Goal: Task Accomplishment & Management: Manage account settings

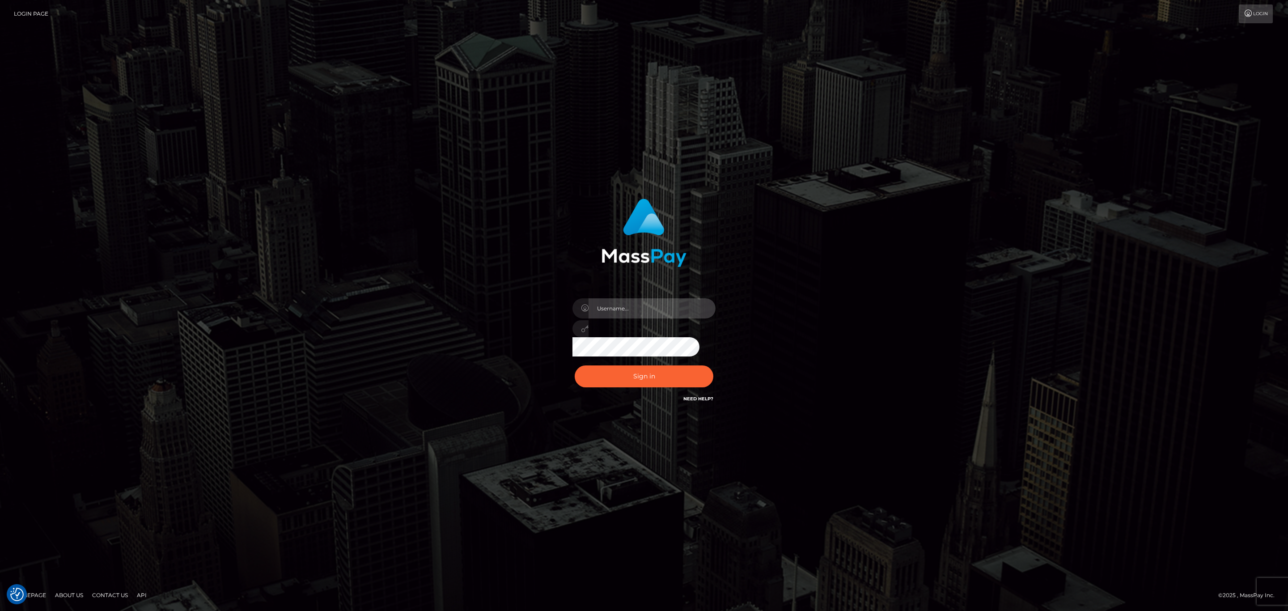
click at [638, 305] on input "text" at bounding box center [652, 308] width 127 height 20
type input "s"
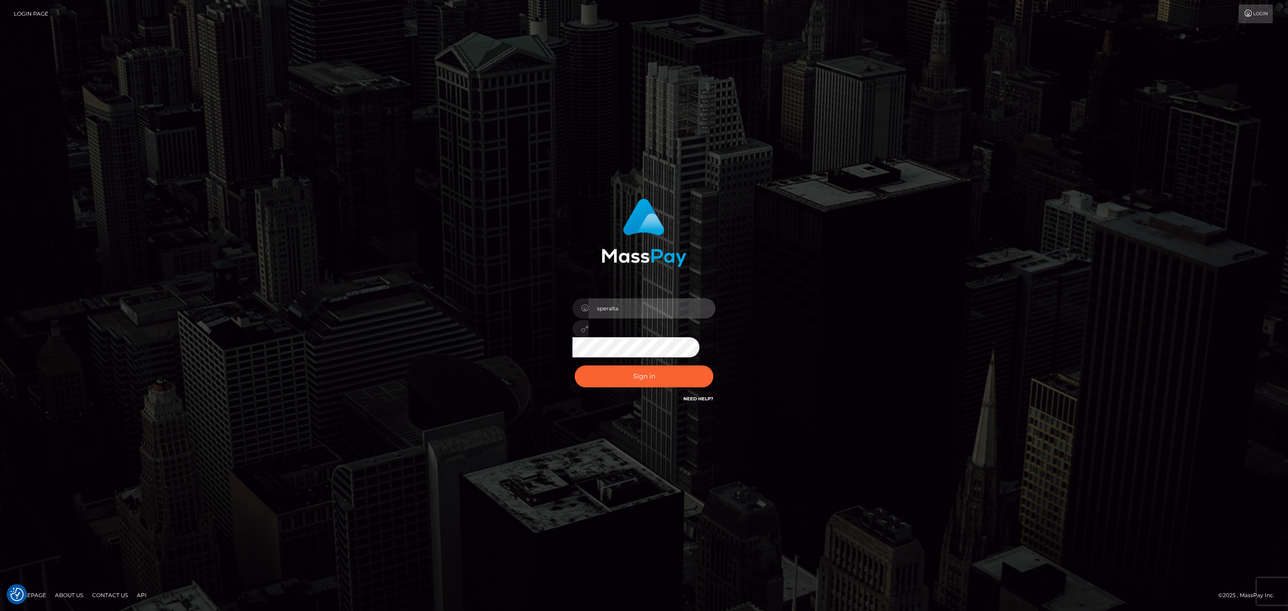
type input "speralta"
click at [631, 377] on button "Sign in" at bounding box center [644, 376] width 139 height 22
click at [650, 310] on input "text" at bounding box center [652, 308] width 127 height 20
type input "speralta"
click at [668, 384] on button "Sign in" at bounding box center [644, 376] width 139 height 22
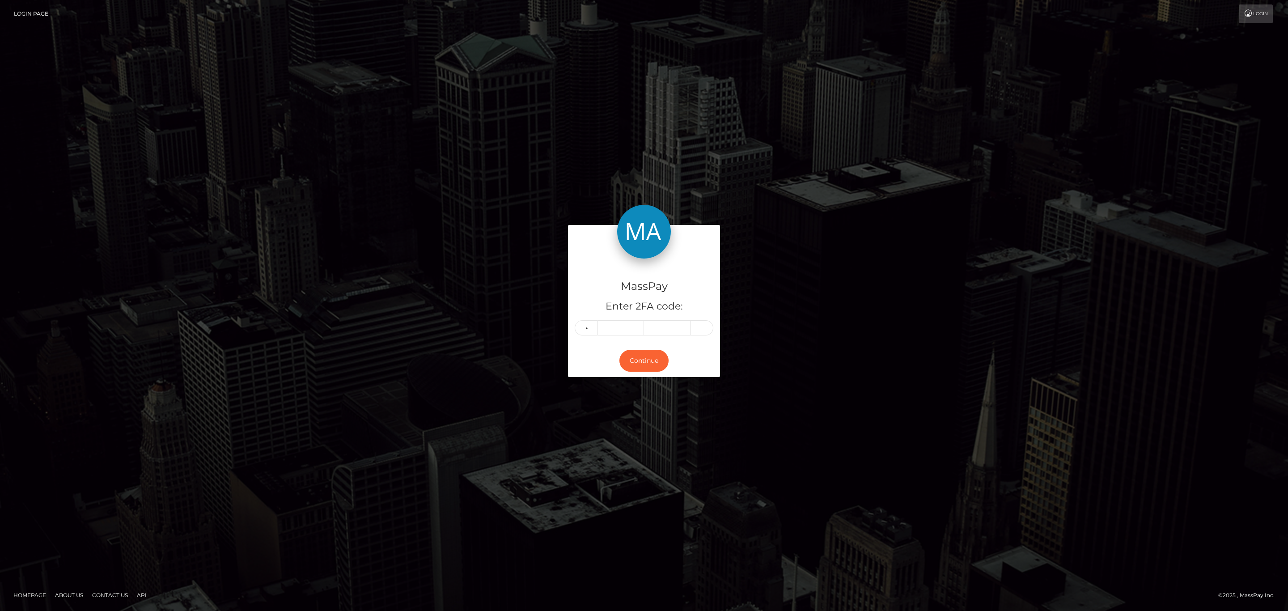
type input "6"
type input "9"
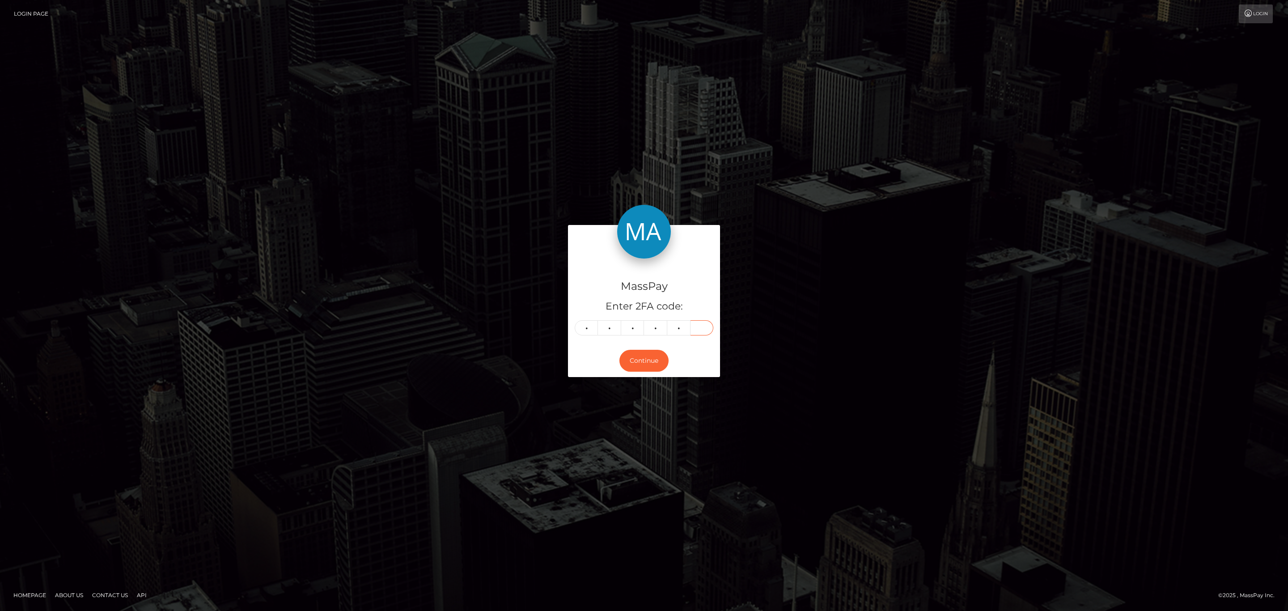
type input "3"
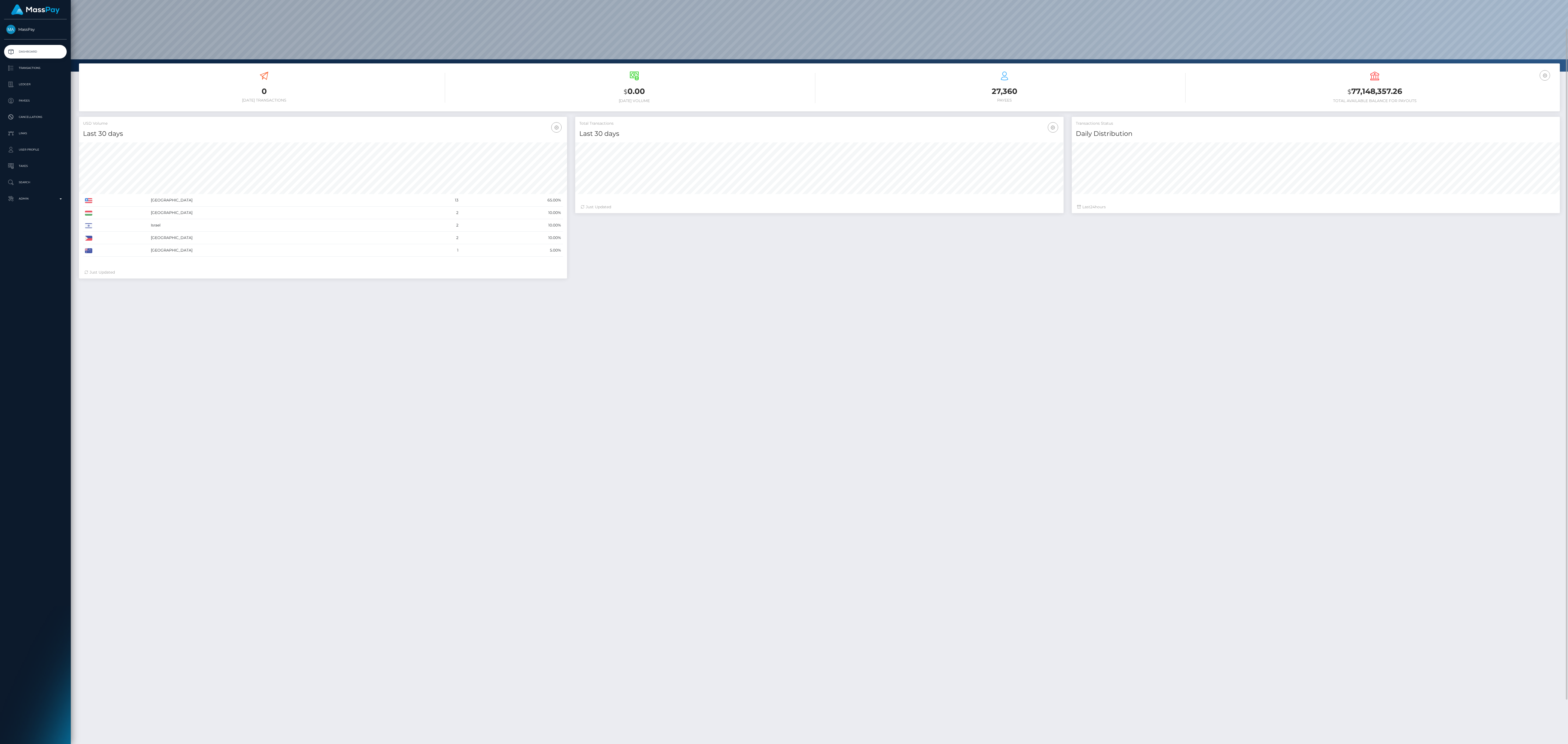
scroll to position [96, 488]
click at [60, 61] on li "Transactions" at bounding box center [35, 68] width 71 height 13
click at [52, 68] on p "Transactions" at bounding box center [35, 68] width 58 height 8
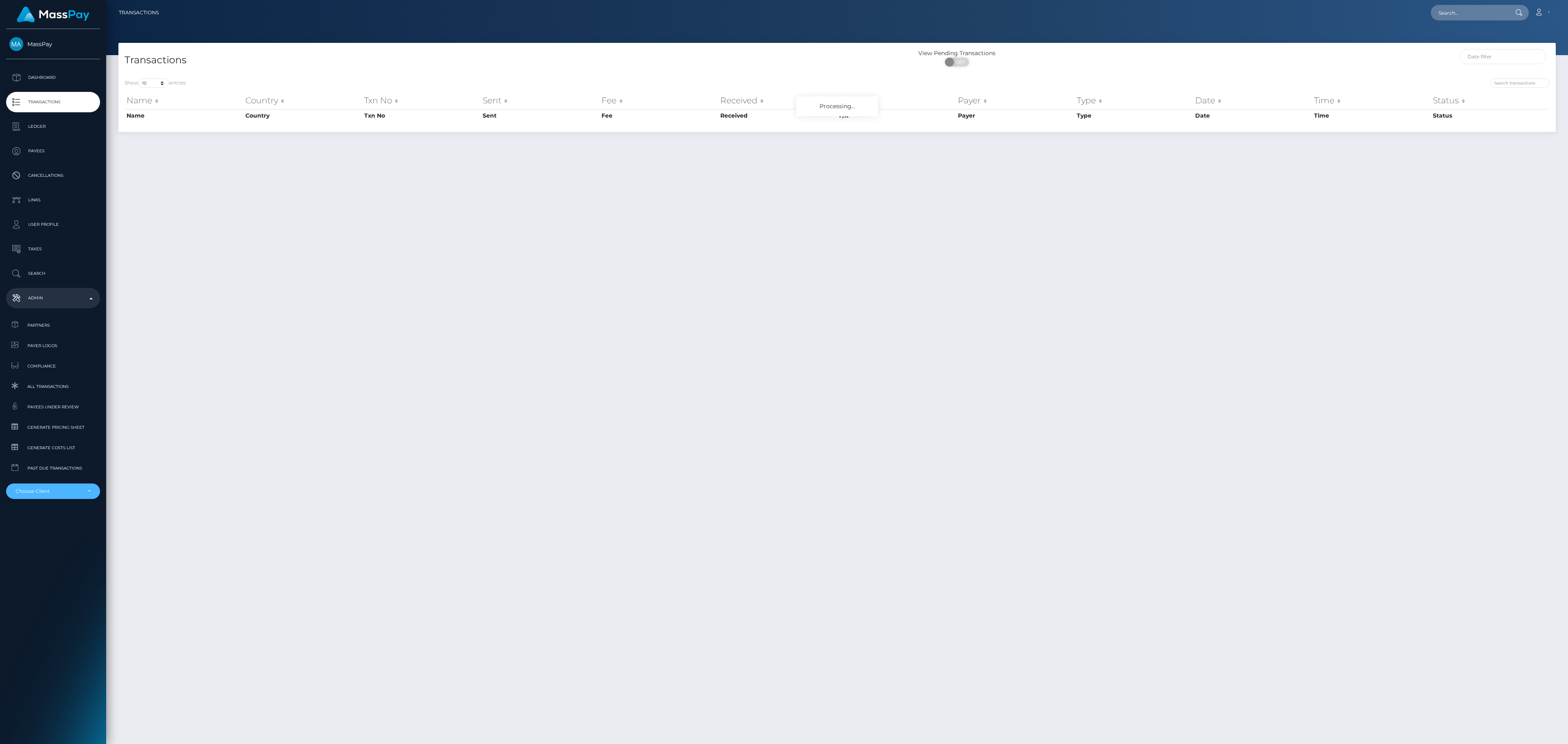
click at [89, 489] on div "Choose Client" at bounding box center [53, 490] width 75 height 6
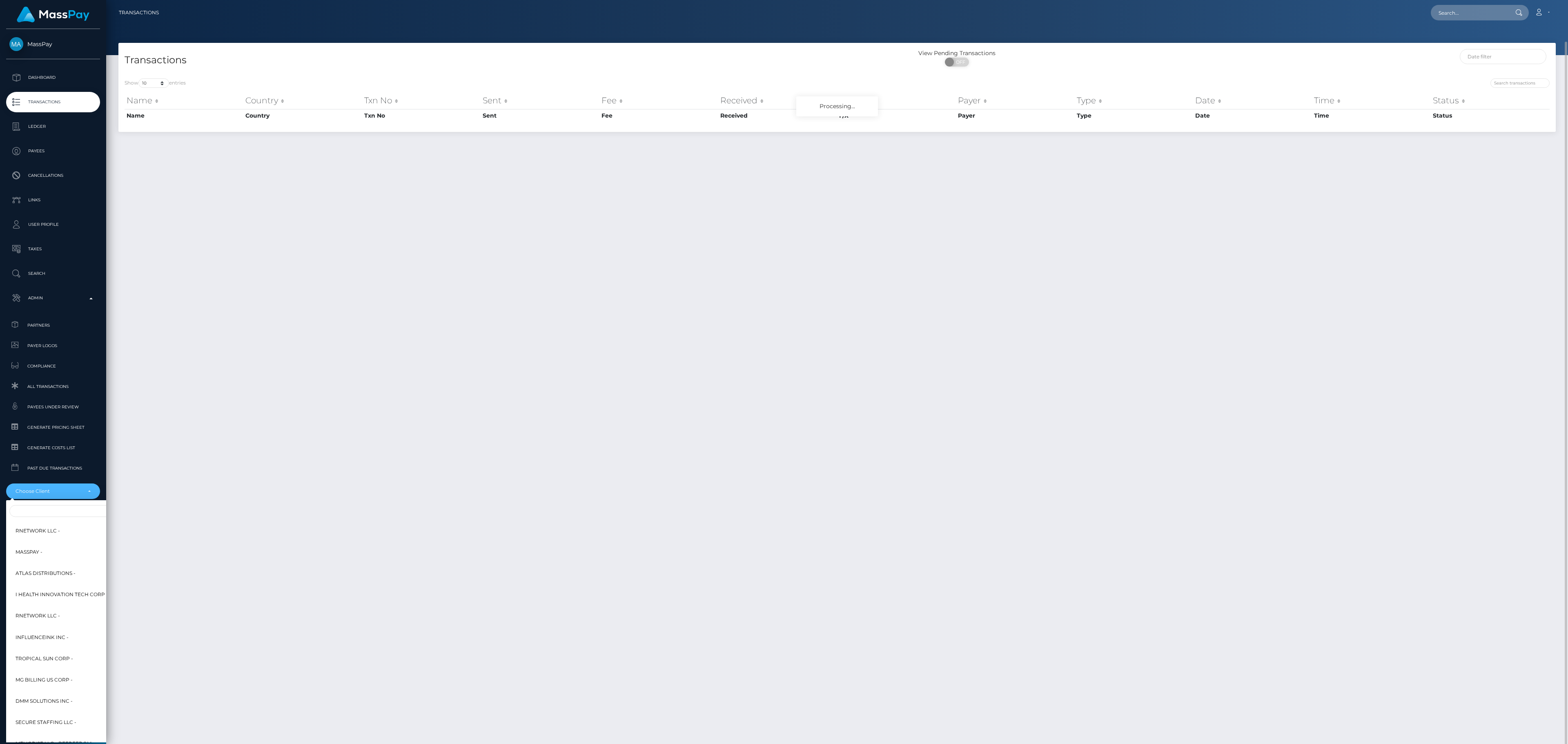
scroll to position [21, 0]
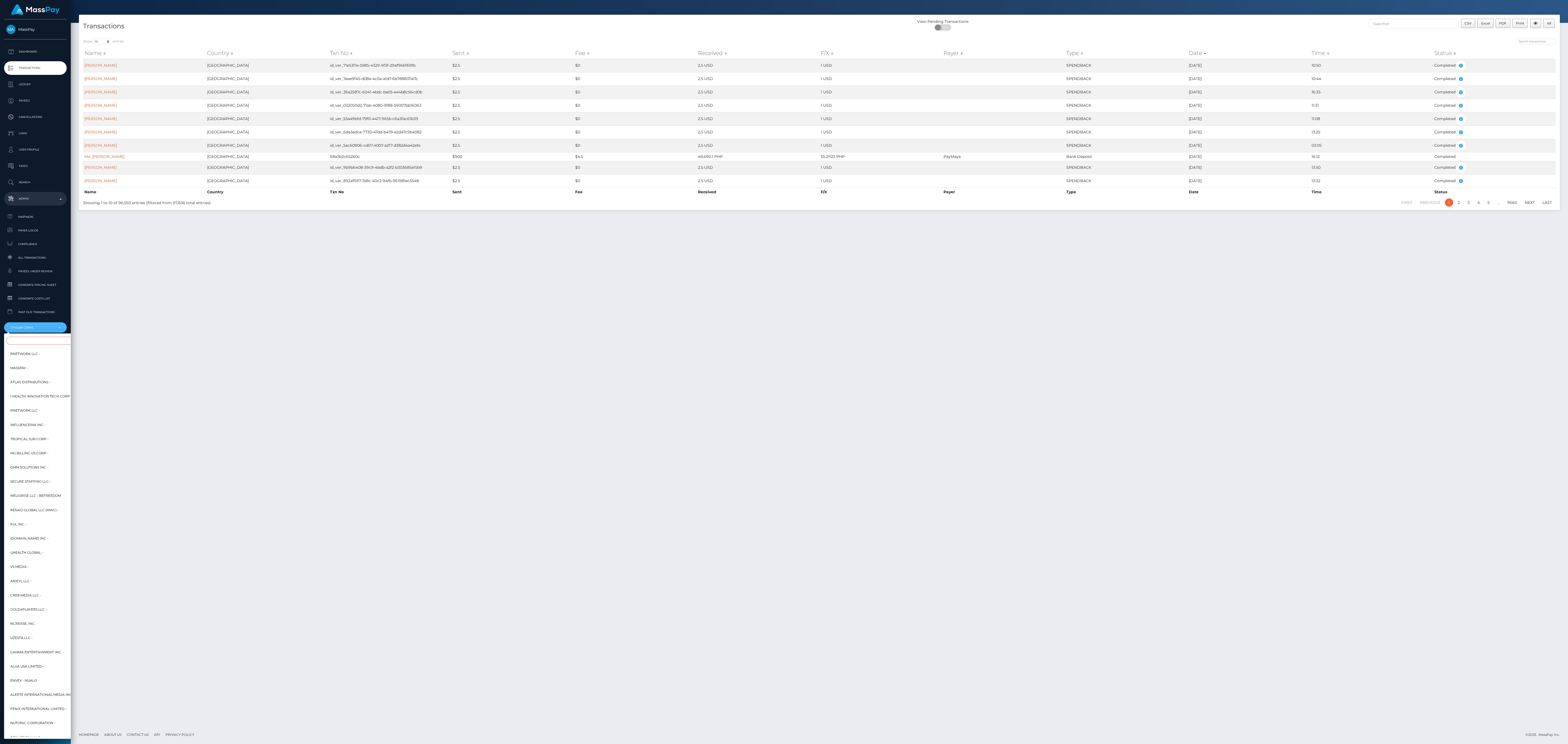
click at [53, 337] on input "Search" at bounding box center [66, 340] width 120 height 8
type input "C"
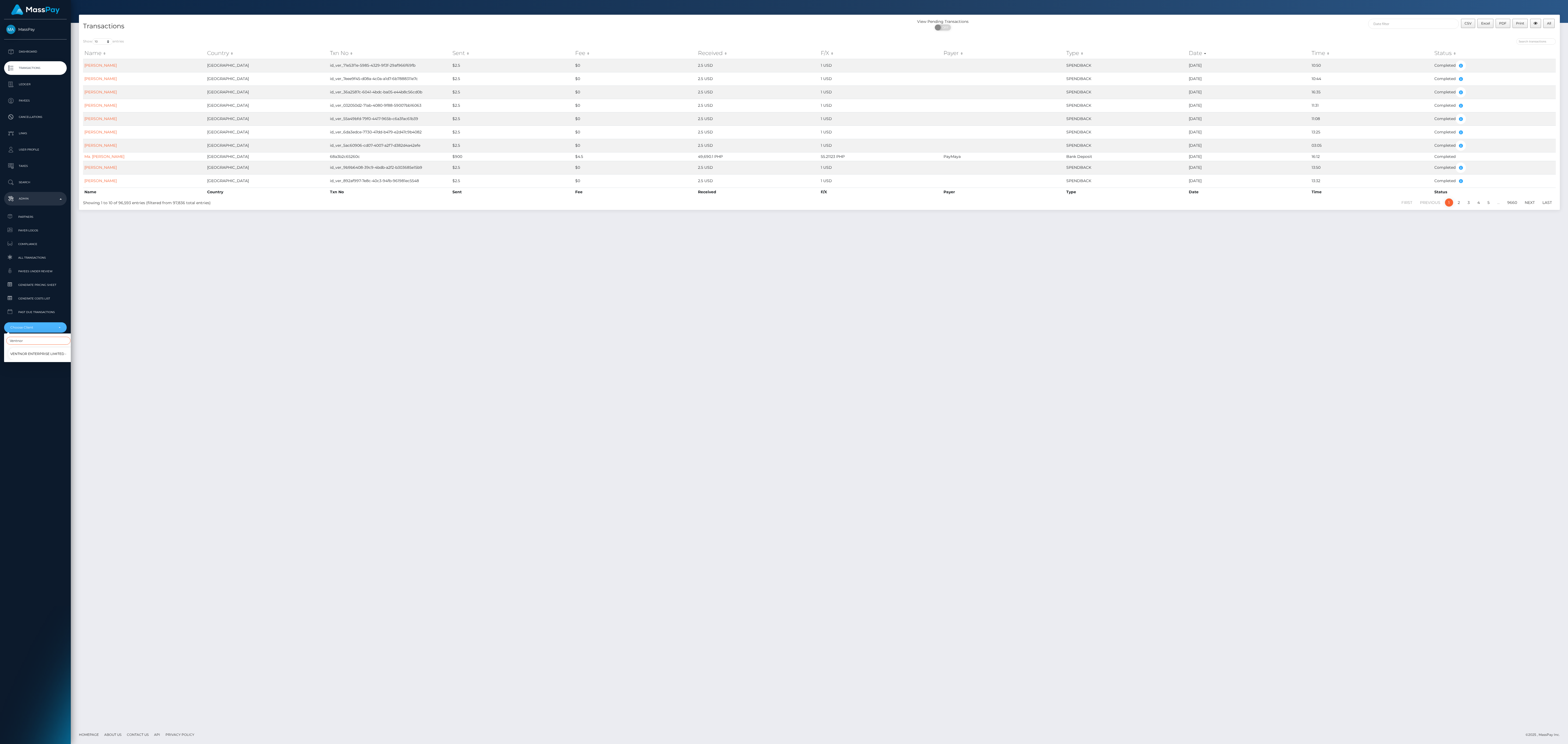
type input "Ventnor"
click at [44, 352] on span "Ventnor Enterprise Limited -" at bounding box center [38, 354] width 56 height 7
select select "190"
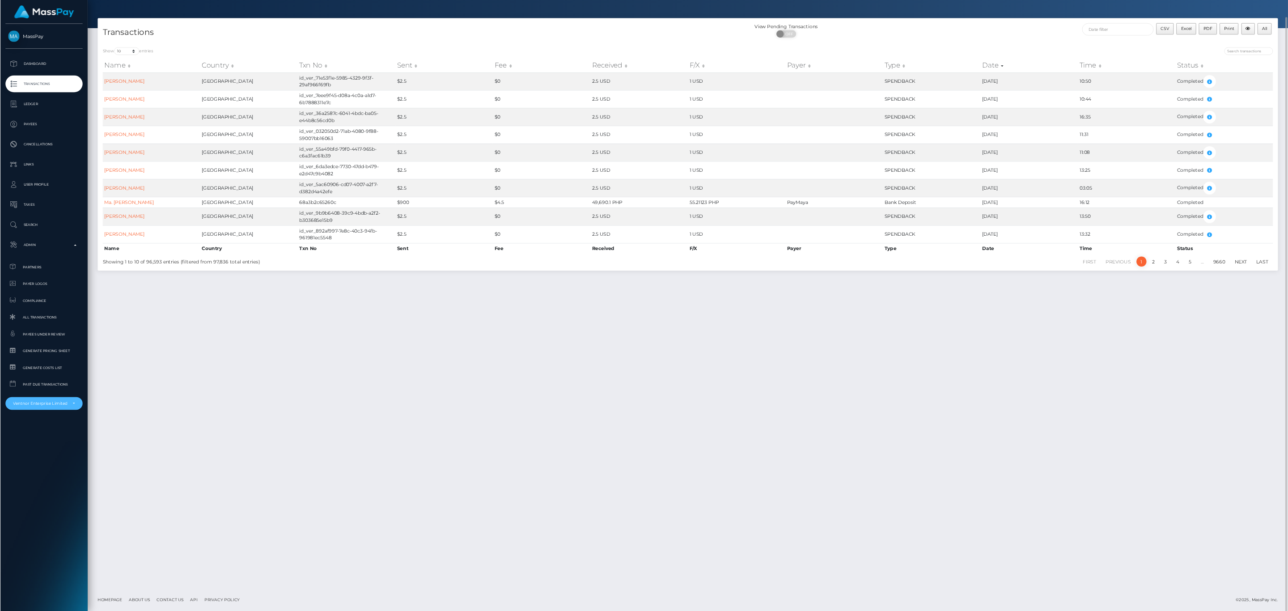
scroll to position [0, 0]
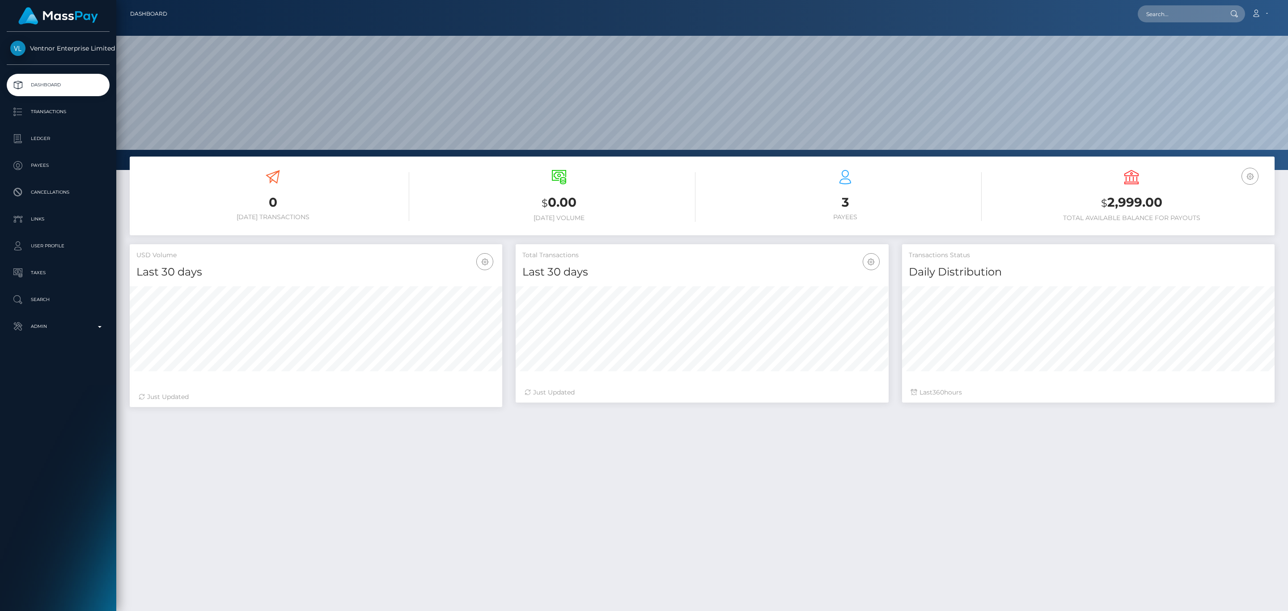
scroll to position [158, 372]
